Goal: Task Accomplishment & Management: Manage account settings

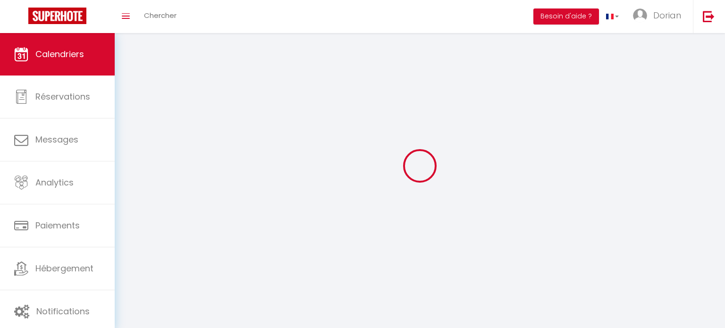
select select
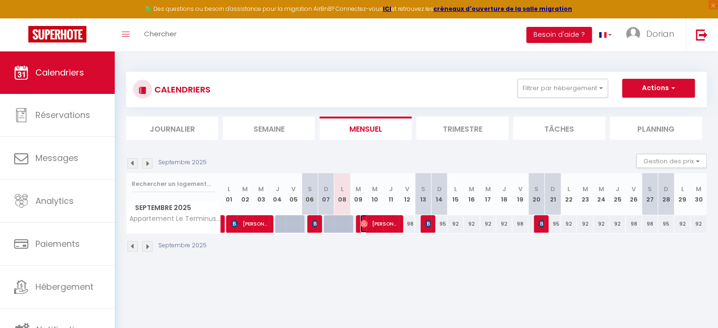
click at [382, 226] on span "[PERSON_NAME]" at bounding box center [378, 224] width 37 height 18
select select "OK"
select select "0"
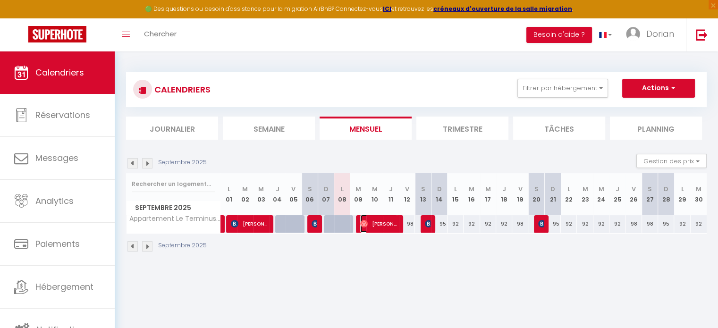
select select "1"
select select
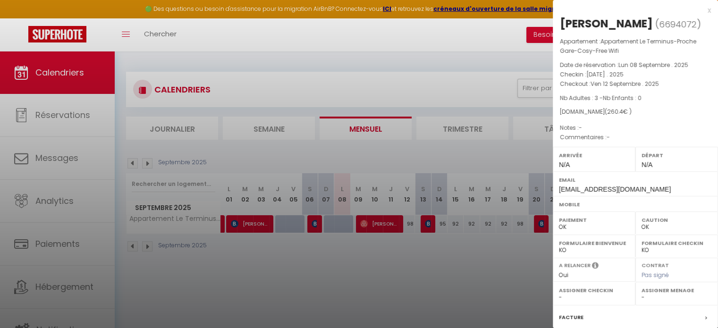
click at [700, 13] on div "x" at bounding box center [632, 10] width 158 height 11
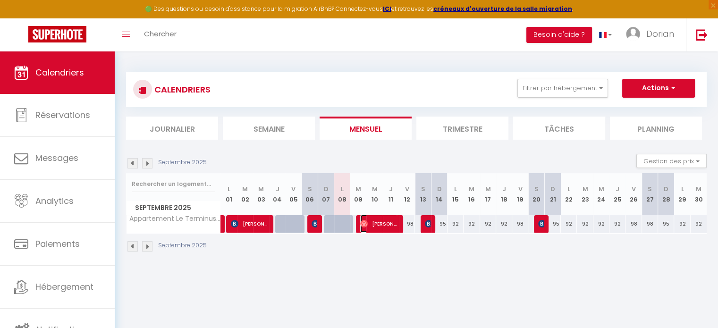
click at [387, 226] on span "[PERSON_NAME]" at bounding box center [378, 224] width 37 height 18
